Goal: Task Accomplishment & Management: Manage account settings

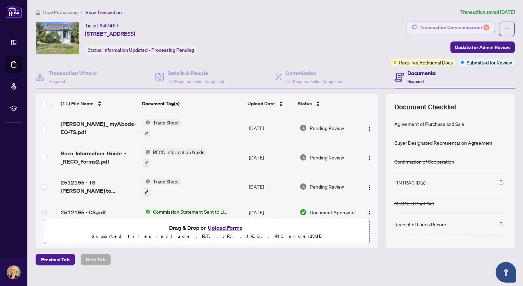
click at [423, 25] on div "Transaction Communication 6" at bounding box center [455, 27] width 69 height 11
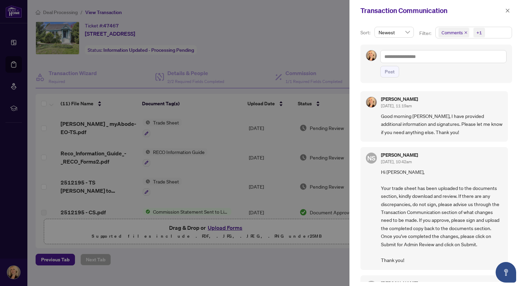
click at [277, 258] on div at bounding box center [261, 143] width 523 height 286
click at [505, 11] on button "button" at bounding box center [507, 11] width 9 height 8
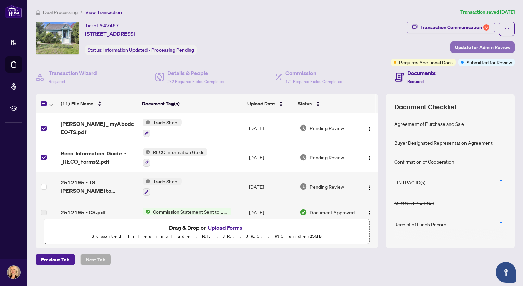
click at [473, 48] on span "Update for Admin Review" at bounding box center [482, 47] width 55 height 11
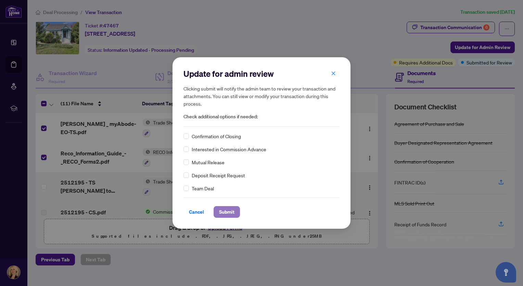
click at [232, 212] on span "Submit" at bounding box center [226, 211] width 15 height 11
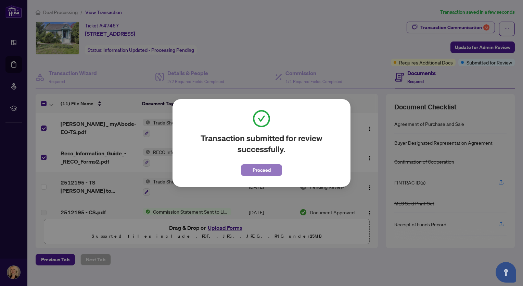
click at [263, 167] on span "Proceed" at bounding box center [262, 169] width 18 height 11
